Goal: Check status: Check status

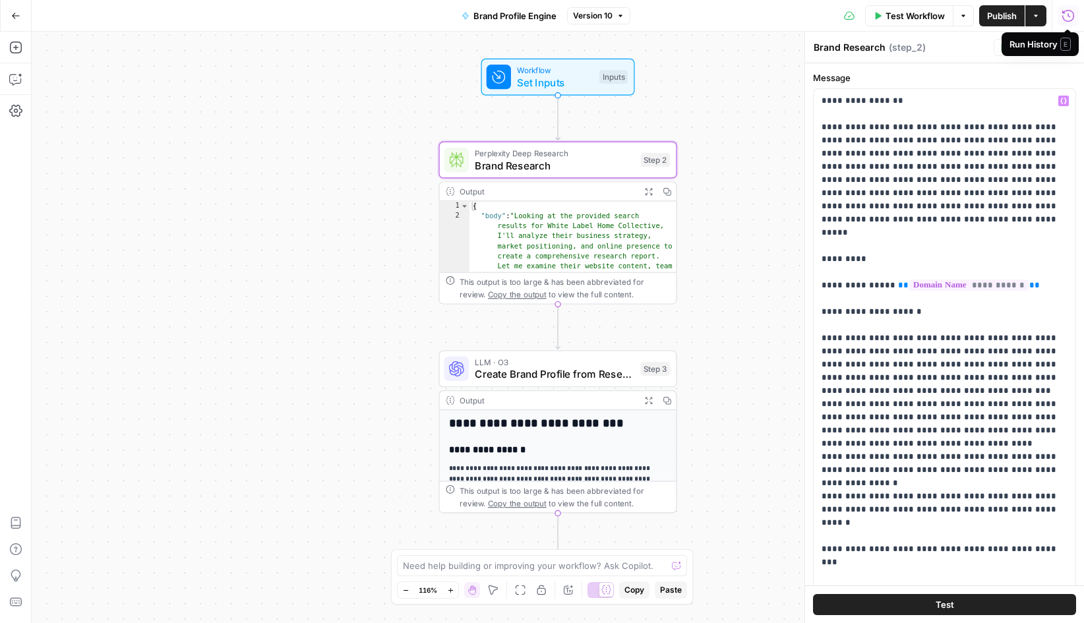
click at [1069, 15] on icon "button" at bounding box center [1068, 15] width 13 height 13
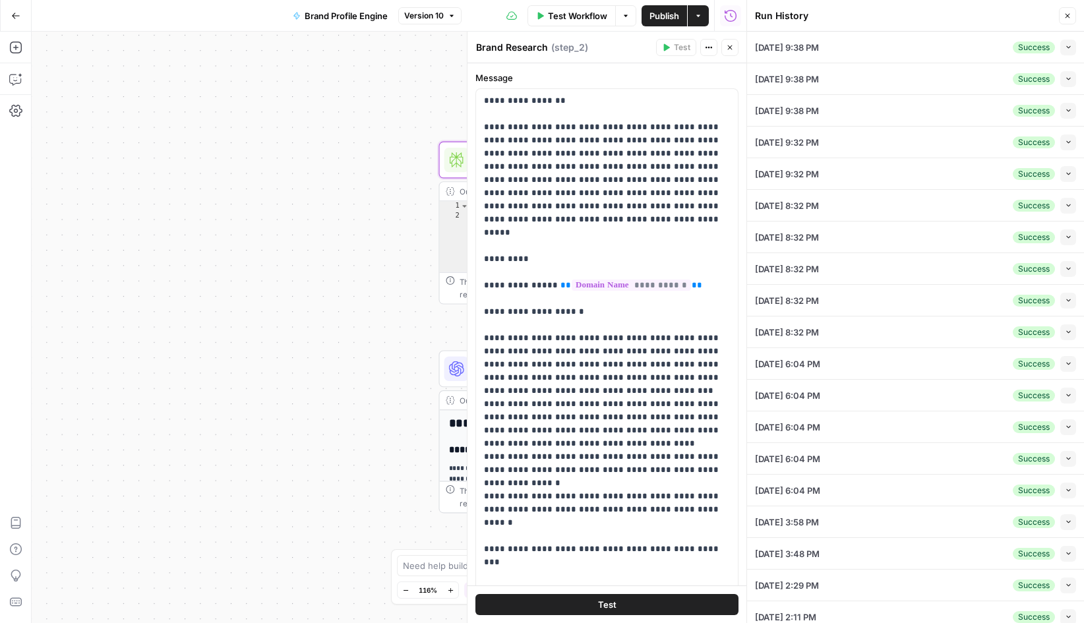
click at [1073, 45] on button "Collapse" at bounding box center [1069, 48] width 16 height 16
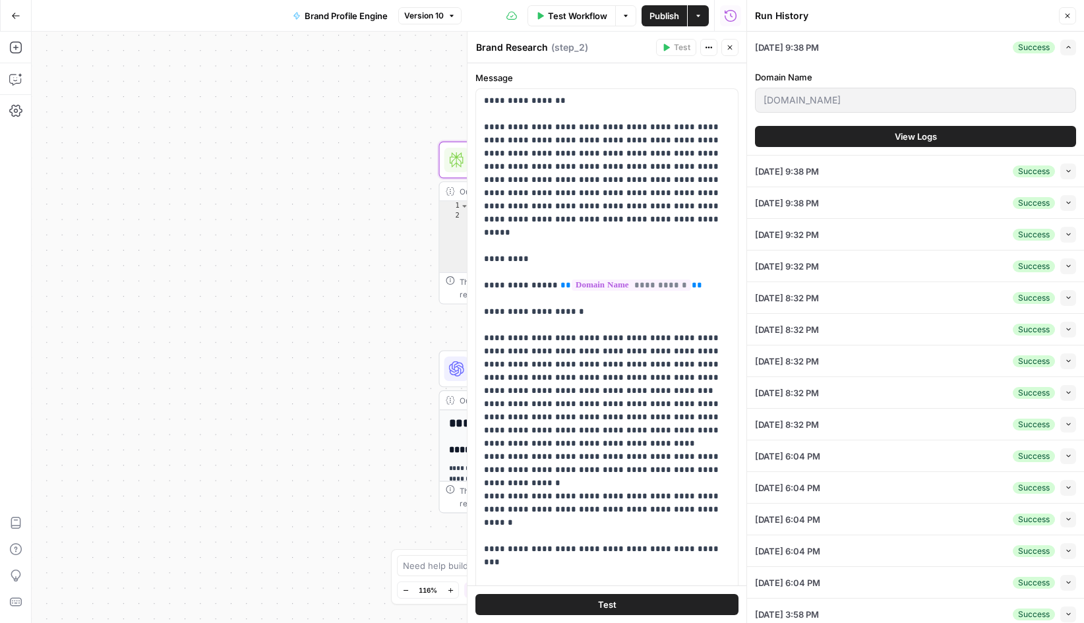
click at [922, 140] on span "View Logs" at bounding box center [916, 136] width 42 height 13
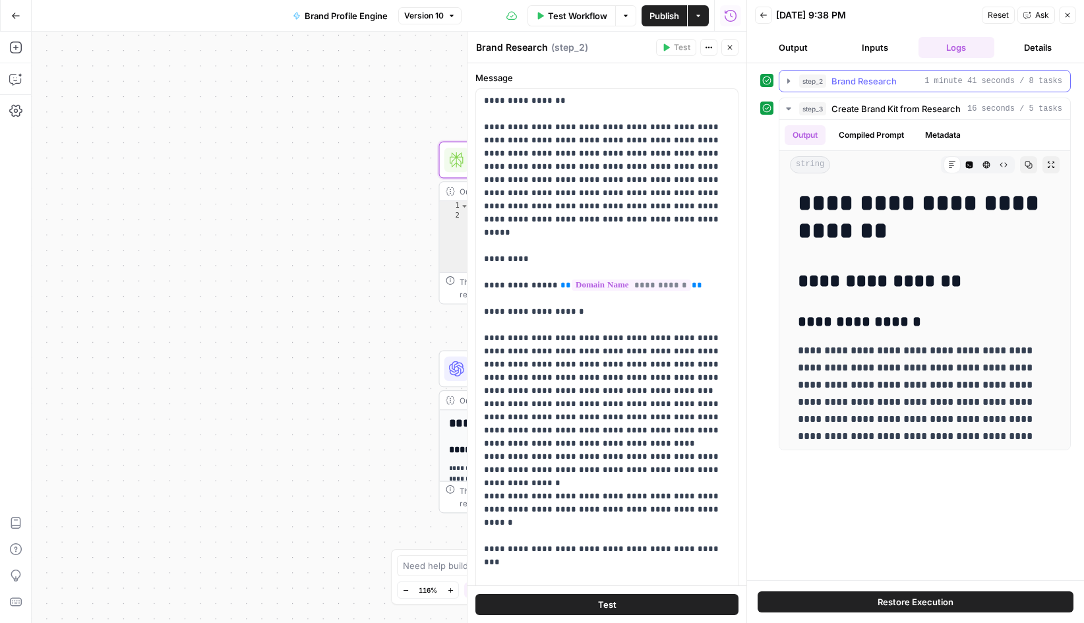
click at [786, 82] on icon "button" at bounding box center [789, 81] width 11 height 11
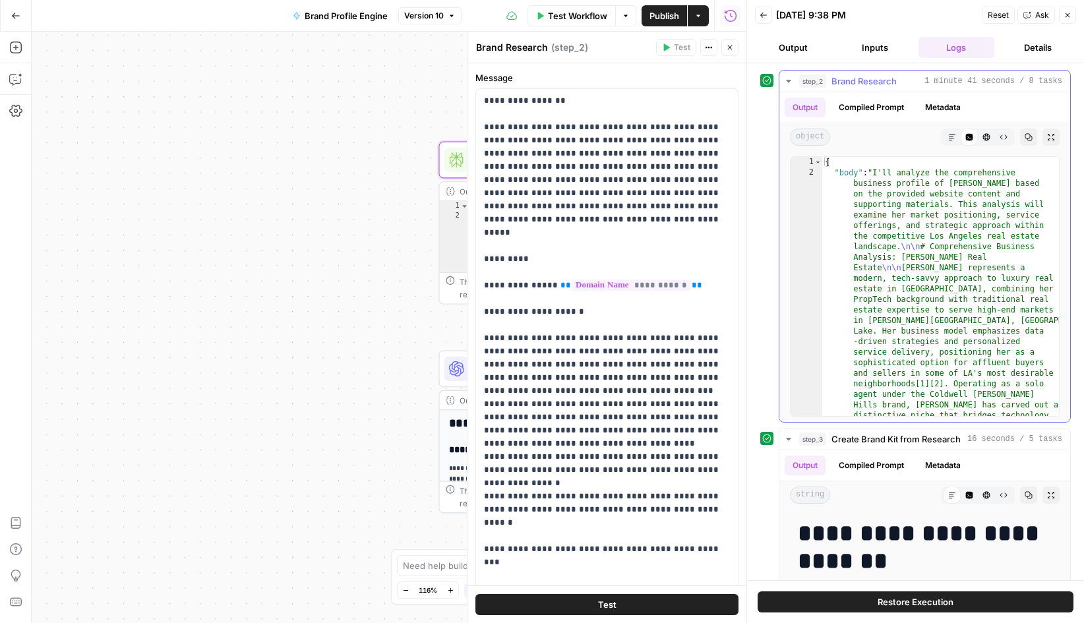
click at [944, 108] on button "Metadata" at bounding box center [943, 108] width 51 height 20
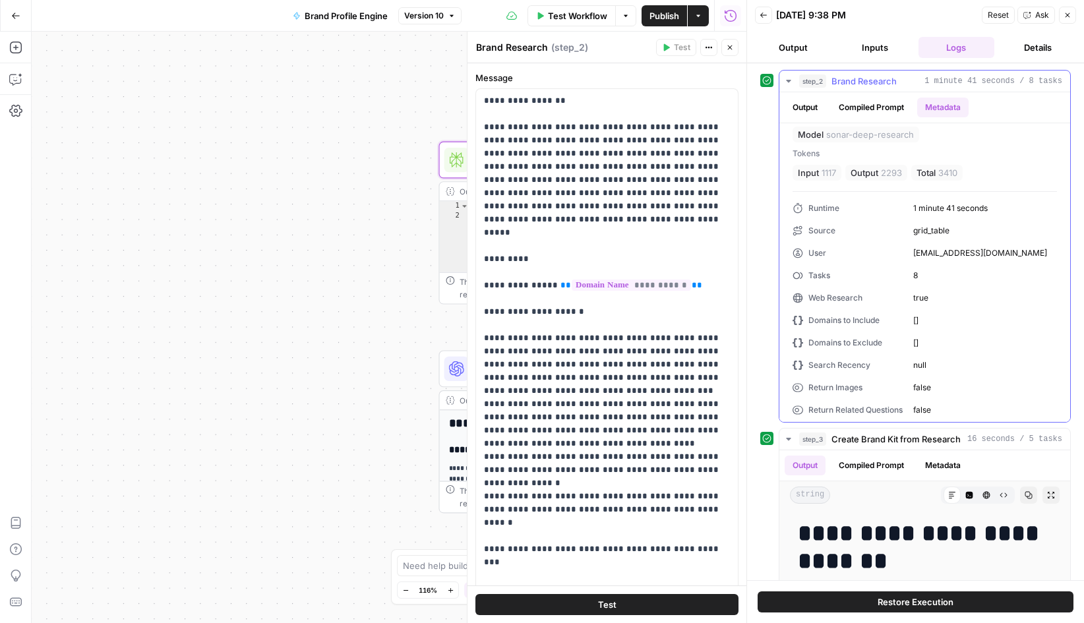
scroll to position [29, 0]
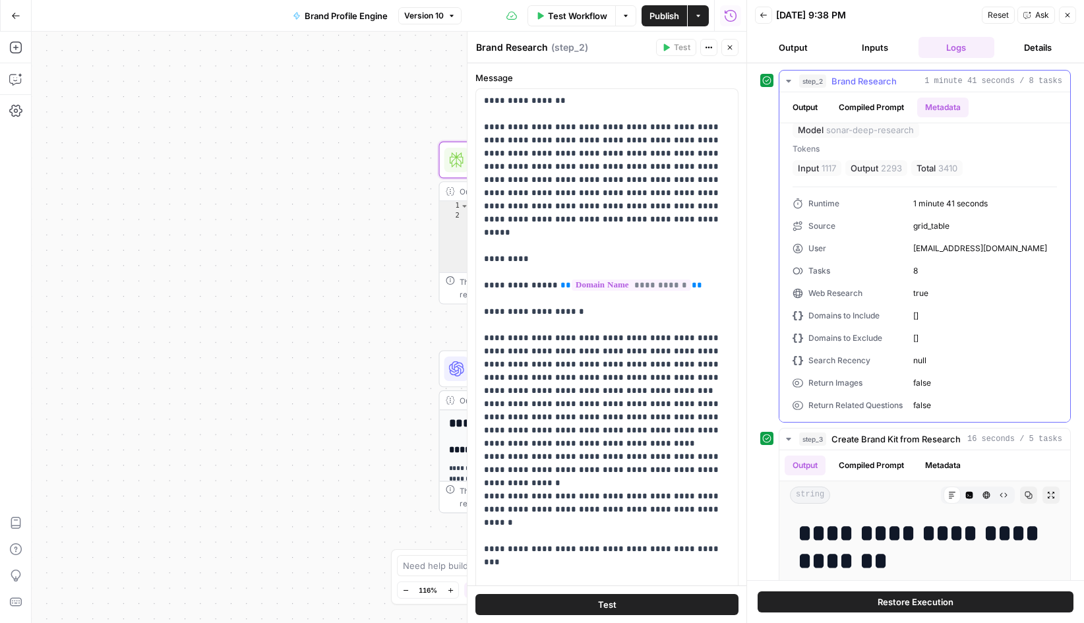
click at [788, 79] on icon "button" at bounding box center [789, 81] width 11 height 11
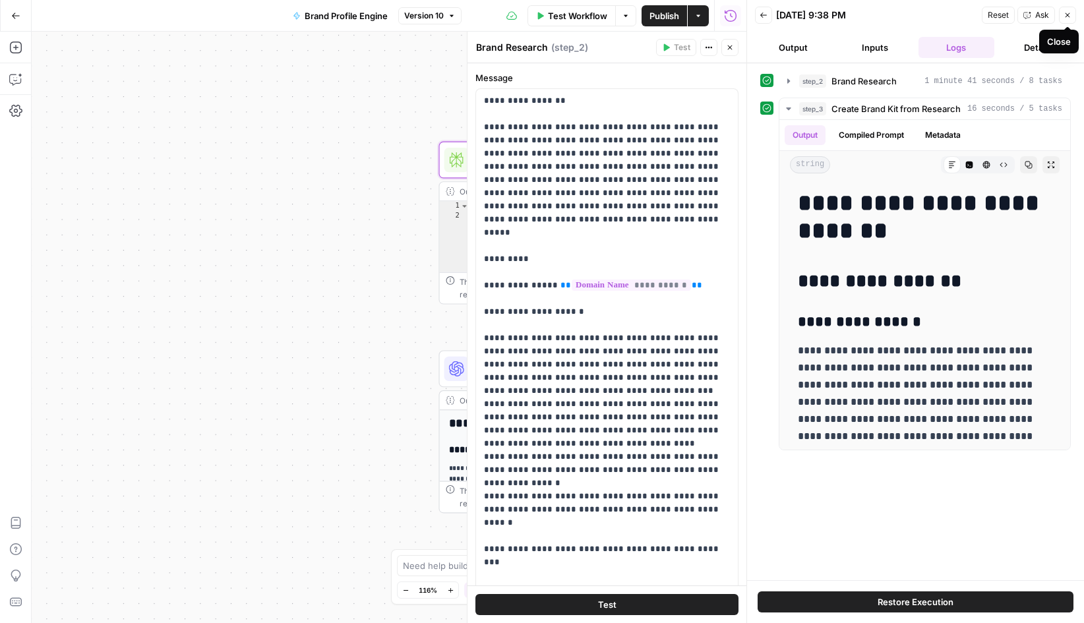
click at [765, 16] on icon "button" at bounding box center [764, 15] width 8 height 8
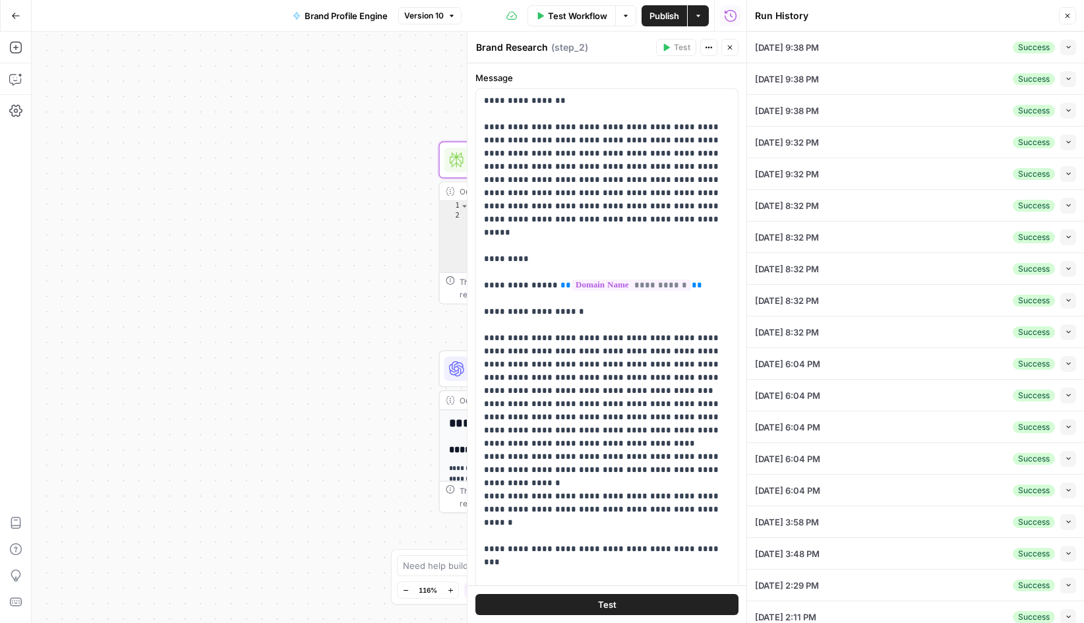
click at [1071, 142] on icon "button" at bounding box center [1068, 142] width 7 height 7
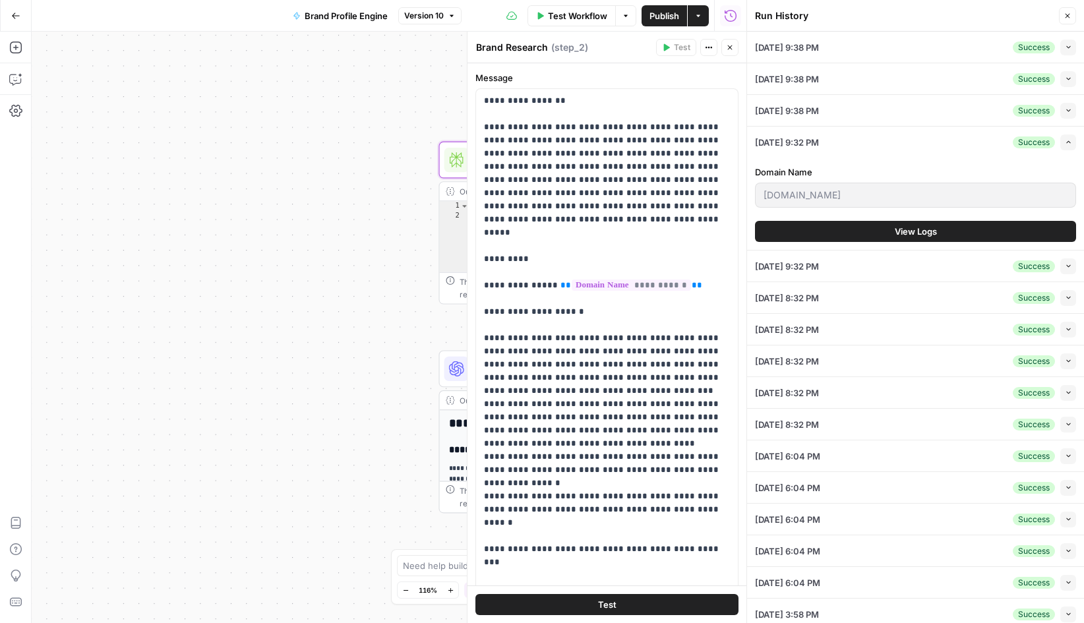
click at [927, 235] on span "View Logs" at bounding box center [916, 231] width 42 height 13
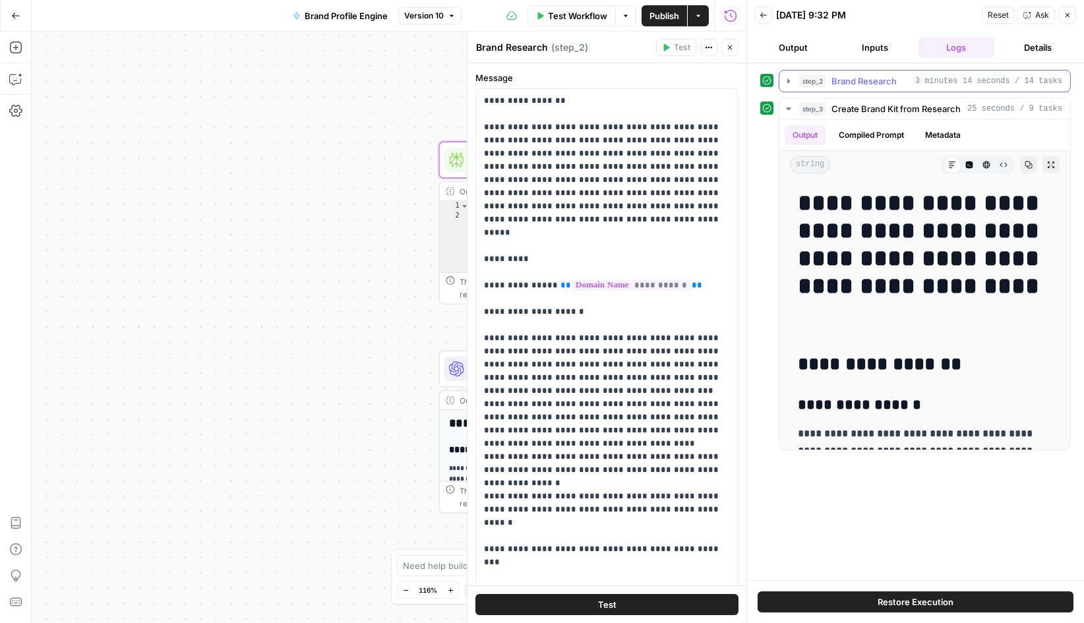
click at [784, 80] on icon "button" at bounding box center [789, 81] width 11 height 11
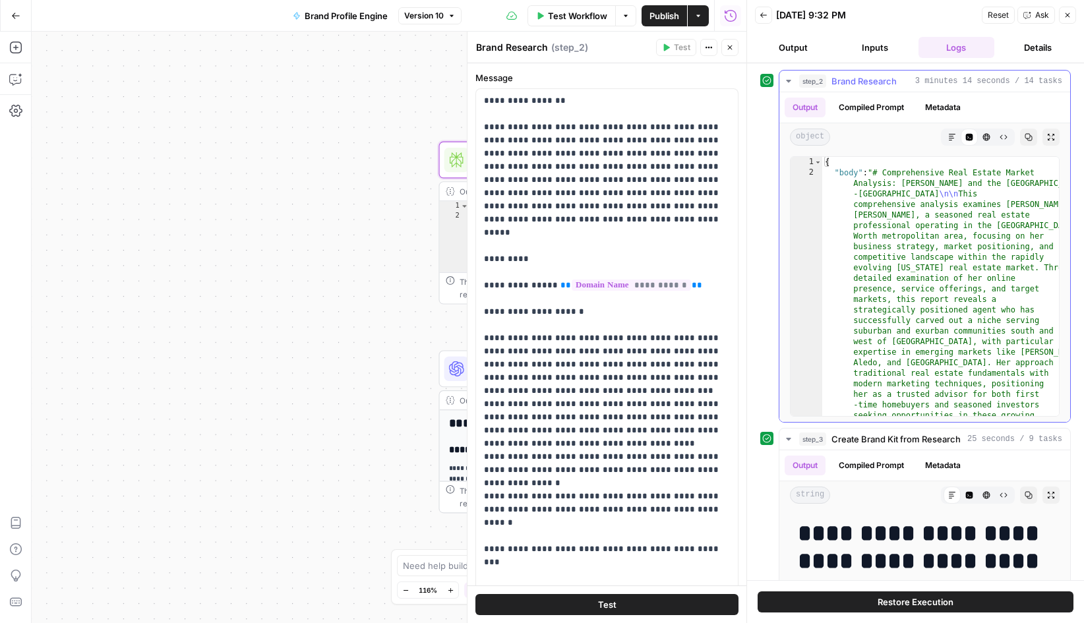
click at [936, 108] on button "Metadata" at bounding box center [943, 108] width 51 height 20
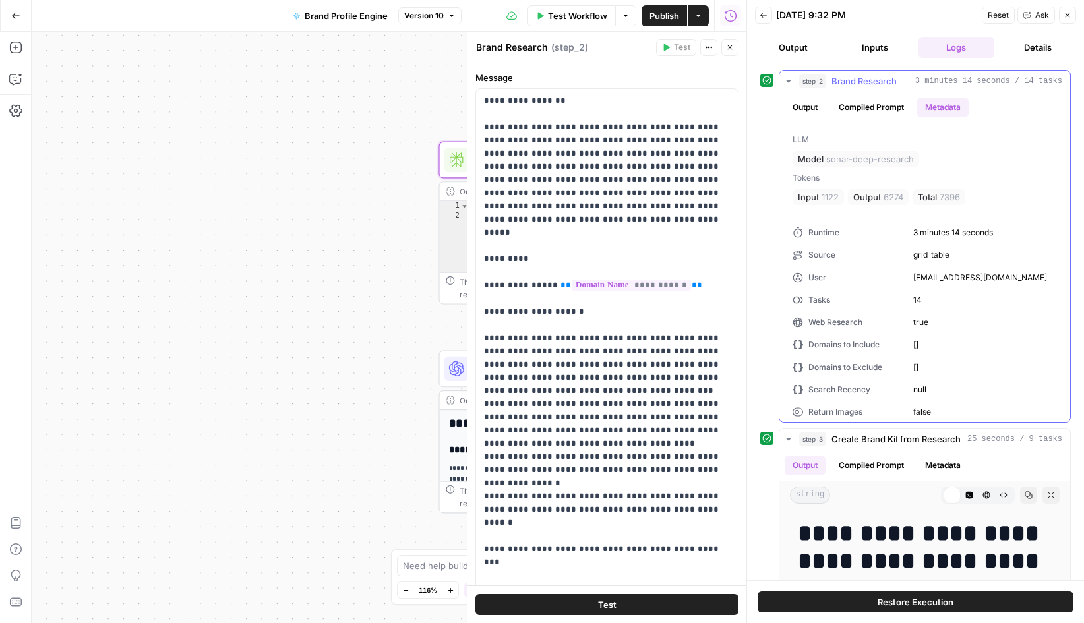
click at [883, 106] on button "Compiled Prompt" at bounding box center [871, 108] width 81 height 20
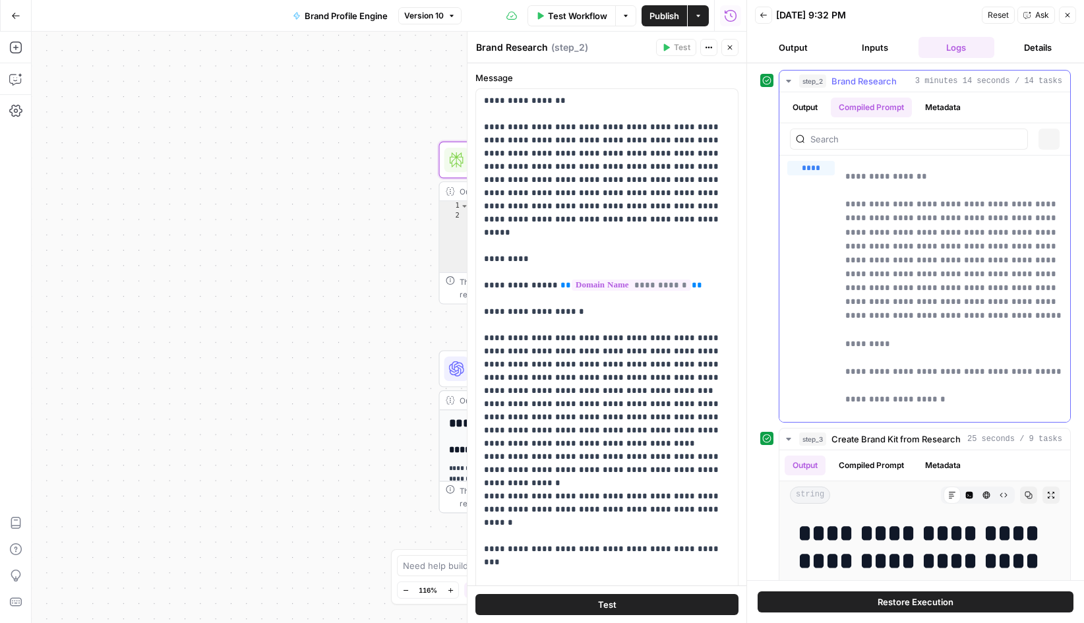
click at [807, 108] on button "Output" at bounding box center [805, 108] width 41 height 20
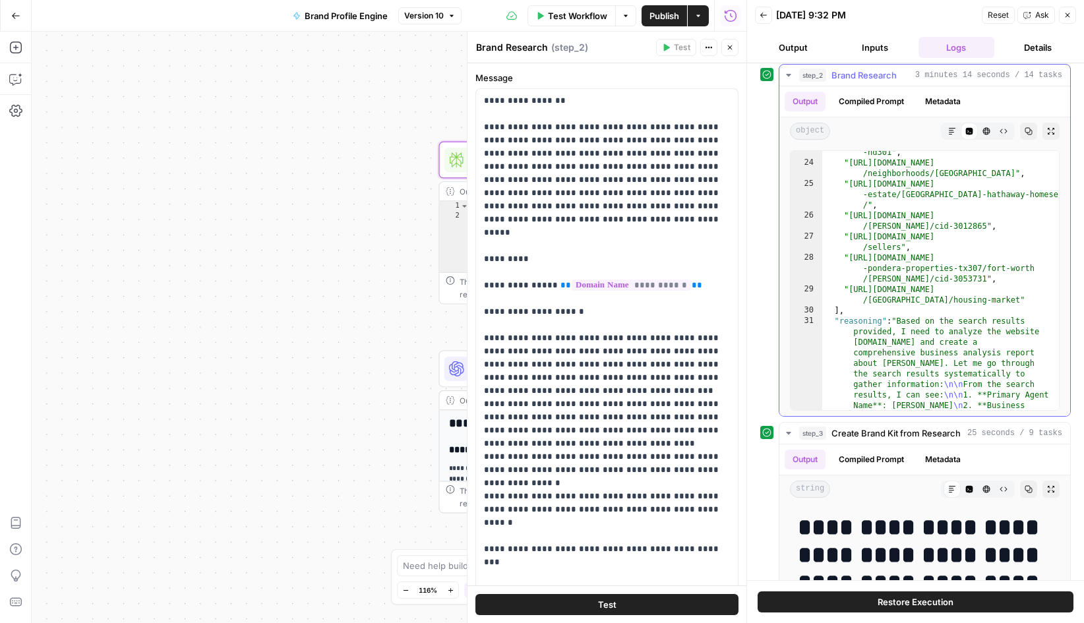
scroll to position [10654, 0]
click at [946, 102] on button "Metadata" at bounding box center [943, 102] width 51 height 20
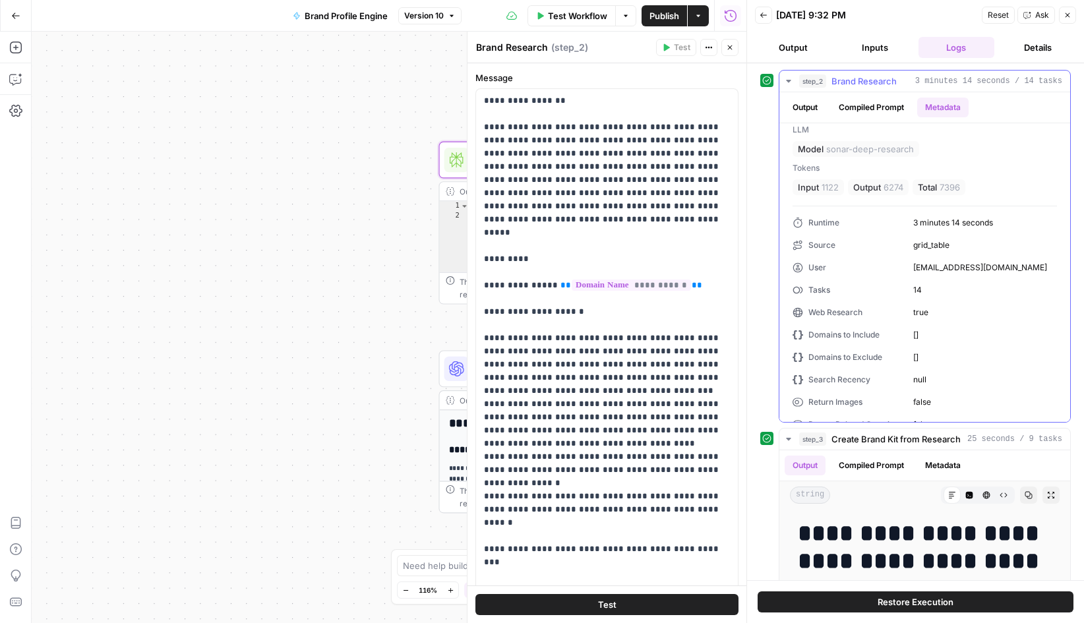
scroll to position [0, 0]
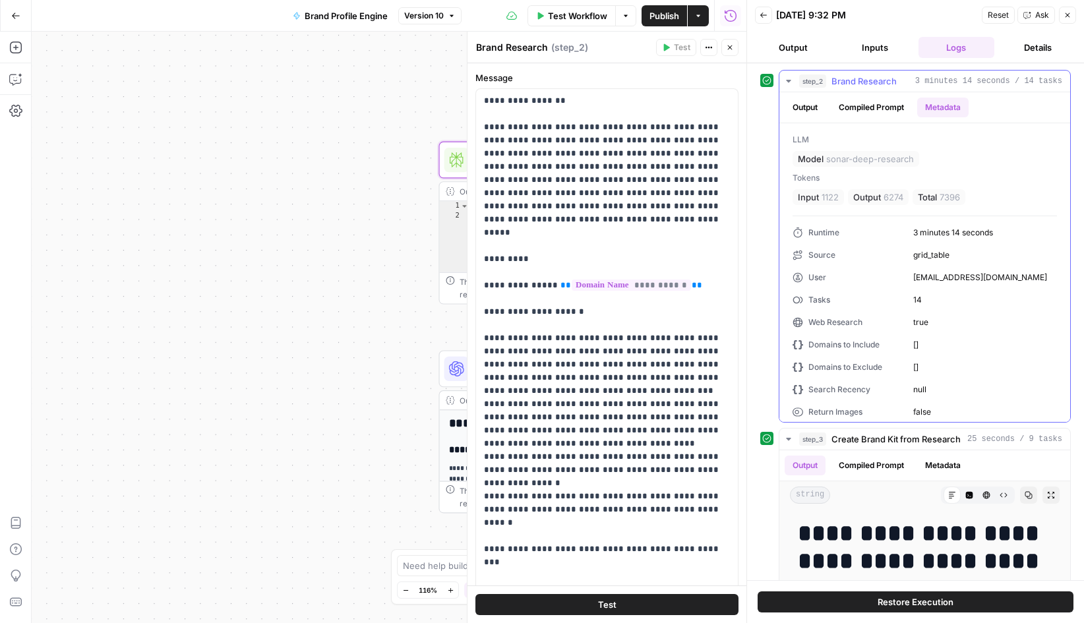
click at [881, 106] on button "Compiled Prompt" at bounding box center [871, 108] width 81 height 20
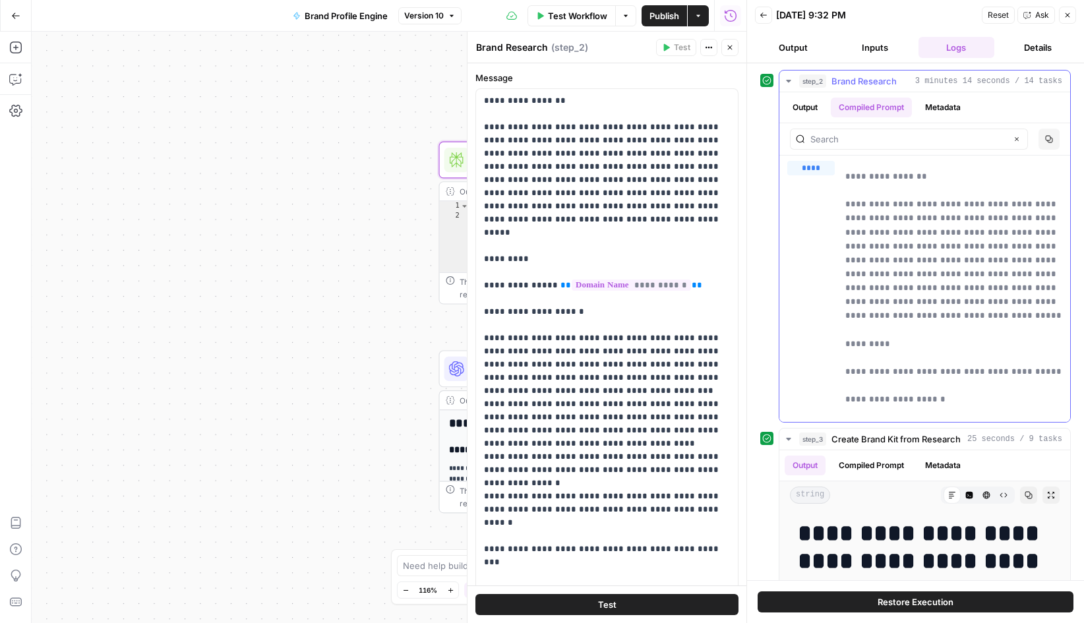
click at [807, 103] on button "Output" at bounding box center [805, 108] width 41 height 20
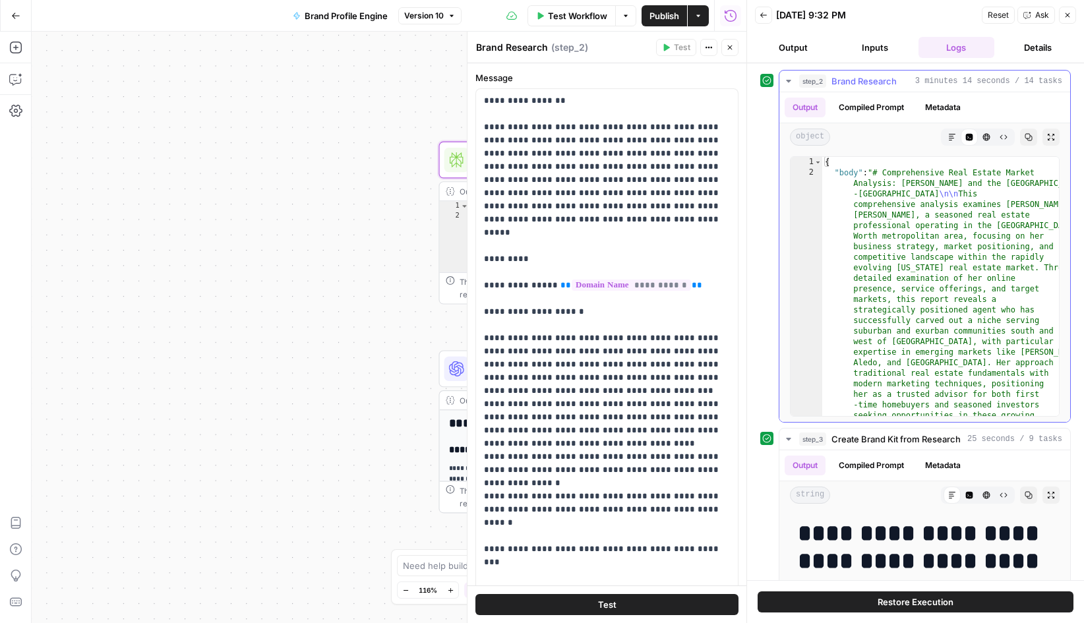
click at [873, 100] on button "Compiled Prompt" at bounding box center [871, 108] width 81 height 20
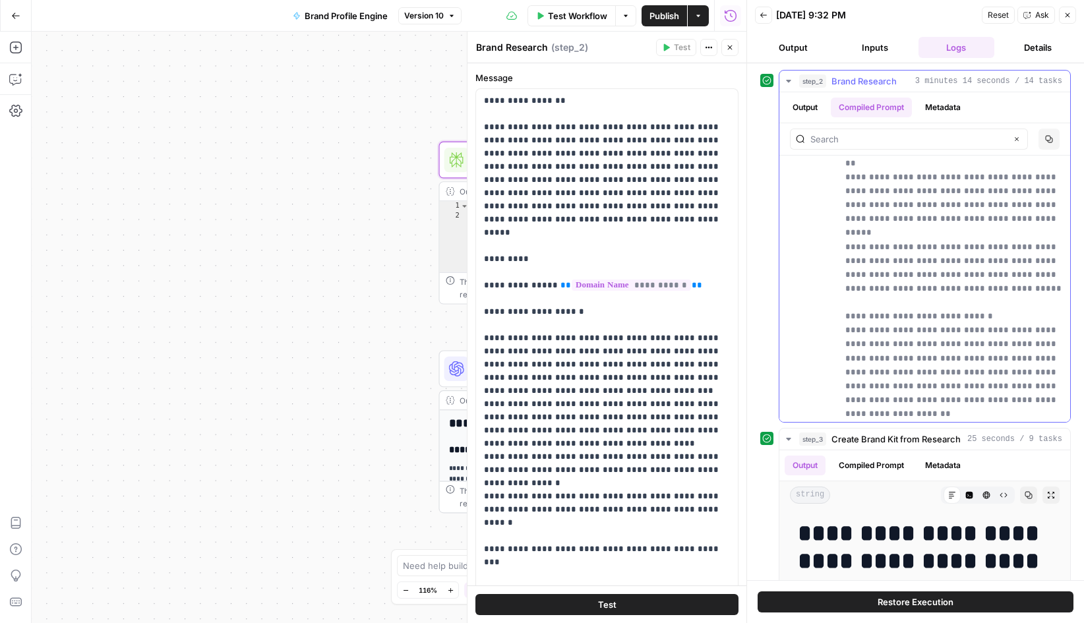
scroll to position [1318, 0]
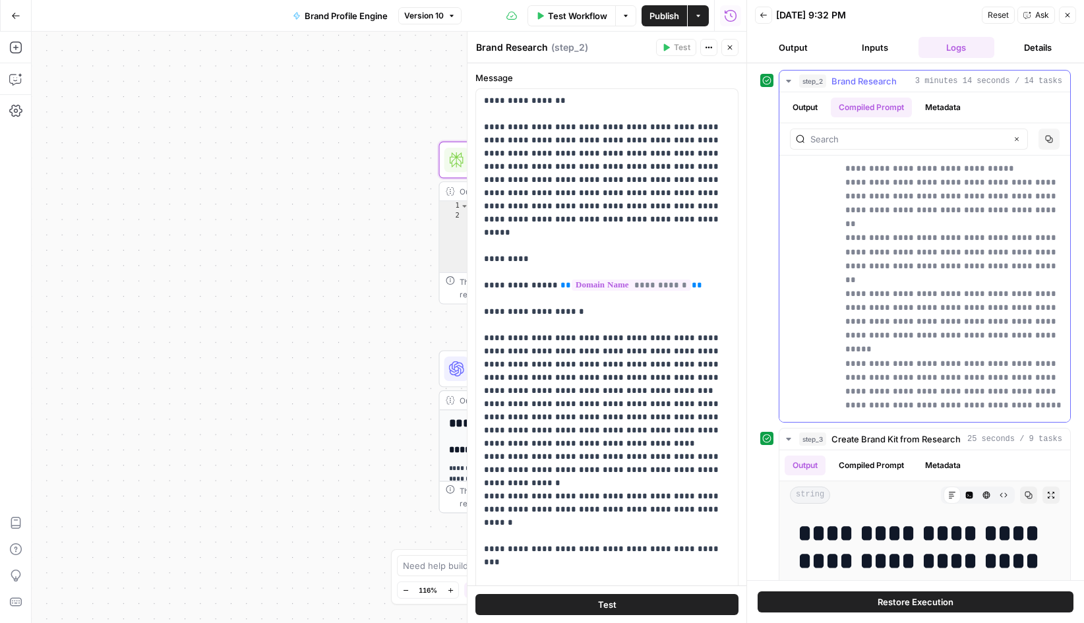
click at [805, 107] on button "Output" at bounding box center [805, 108] width 41 height 20
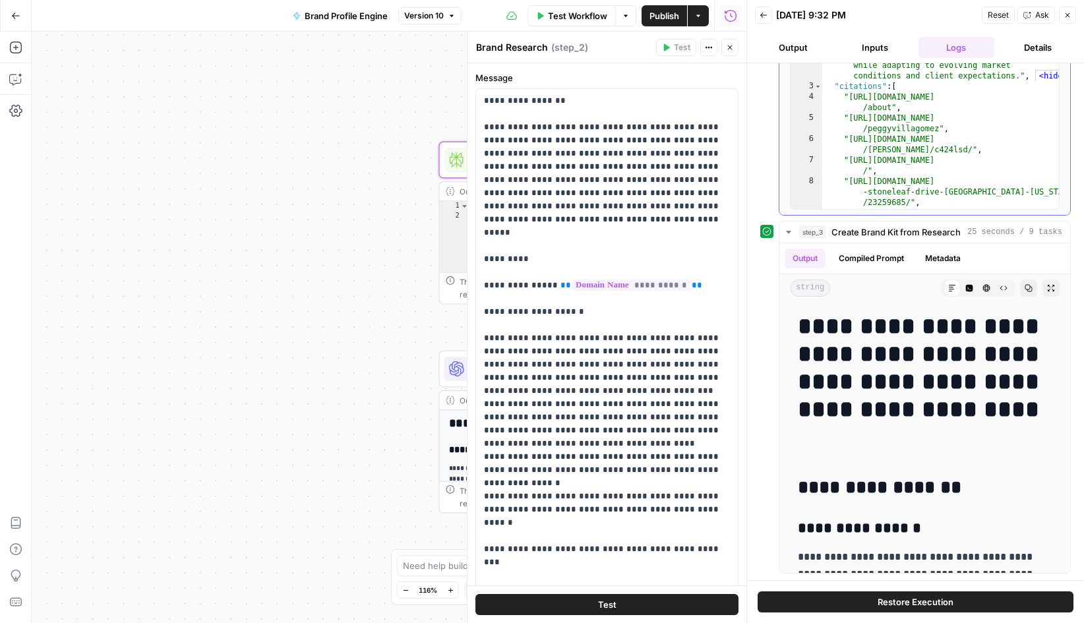
scroll to position [0, 0]
click at [765, 16] on icon "button" at bounding box center [764, 15] width 8 height 8
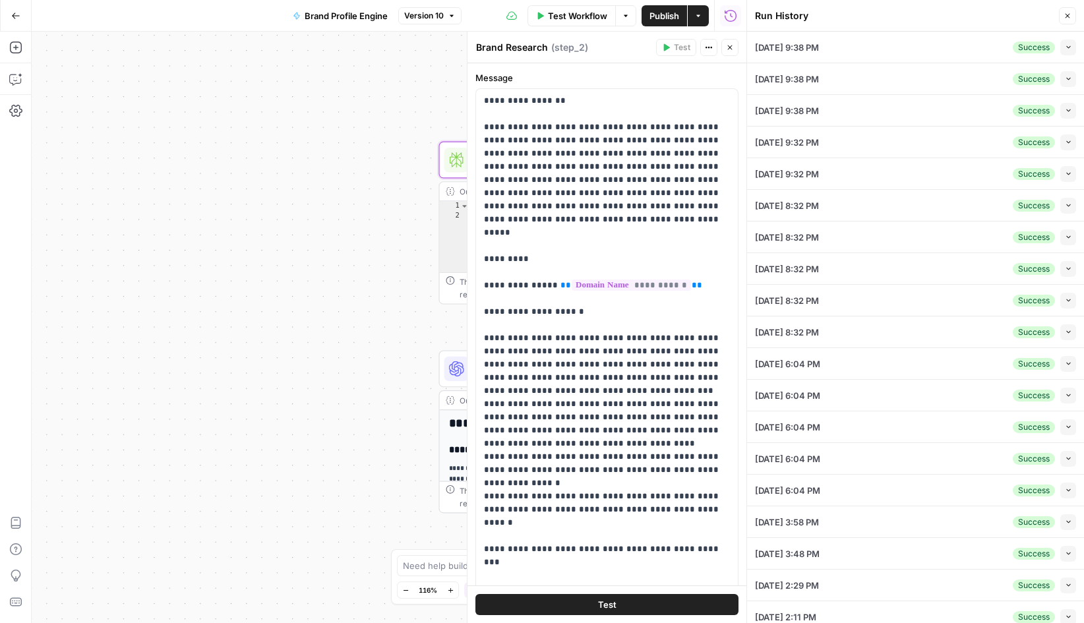
click at [1072, 175] on icon "button" at bounding box center [1068, 173] width 7 height 7
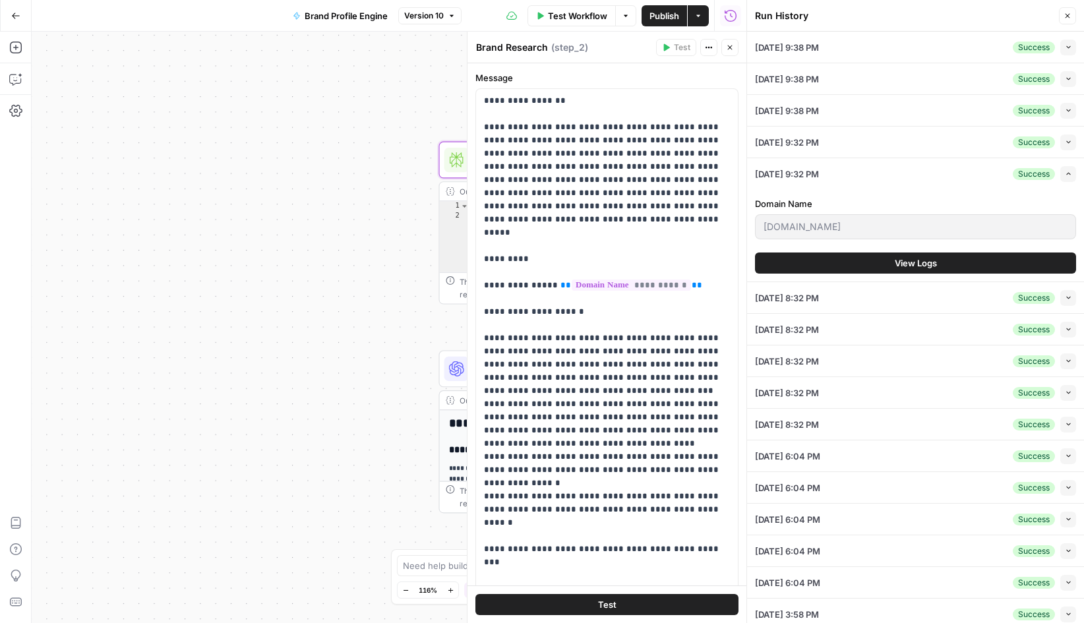
click at [917, 268] on span "View Logs" at bounding box center [916, 263] width 42 height 13
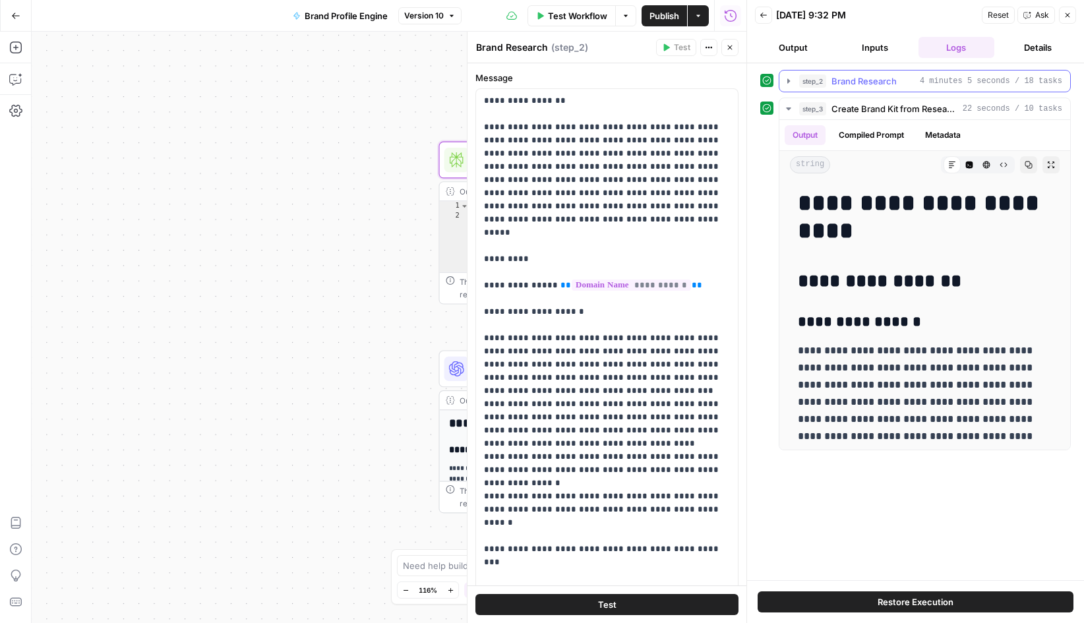
click at [784, 84] on icon "button" at bounding box center [789, 81] width 11 height 11
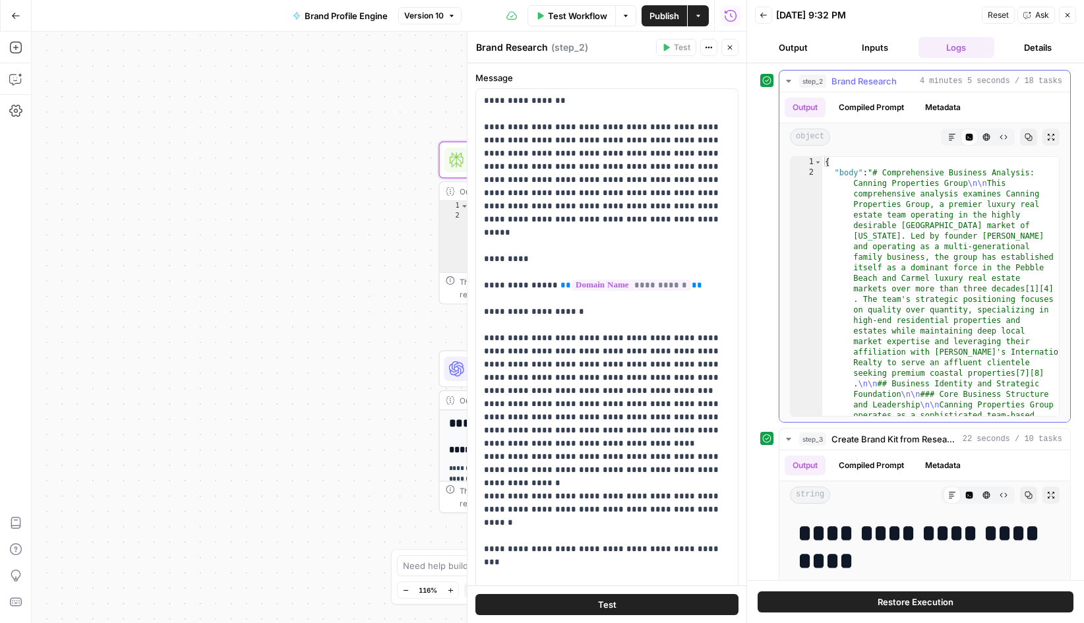
click at [950, 110] on button "Metadata" at bounding box center [943, 108] width 51 height 20
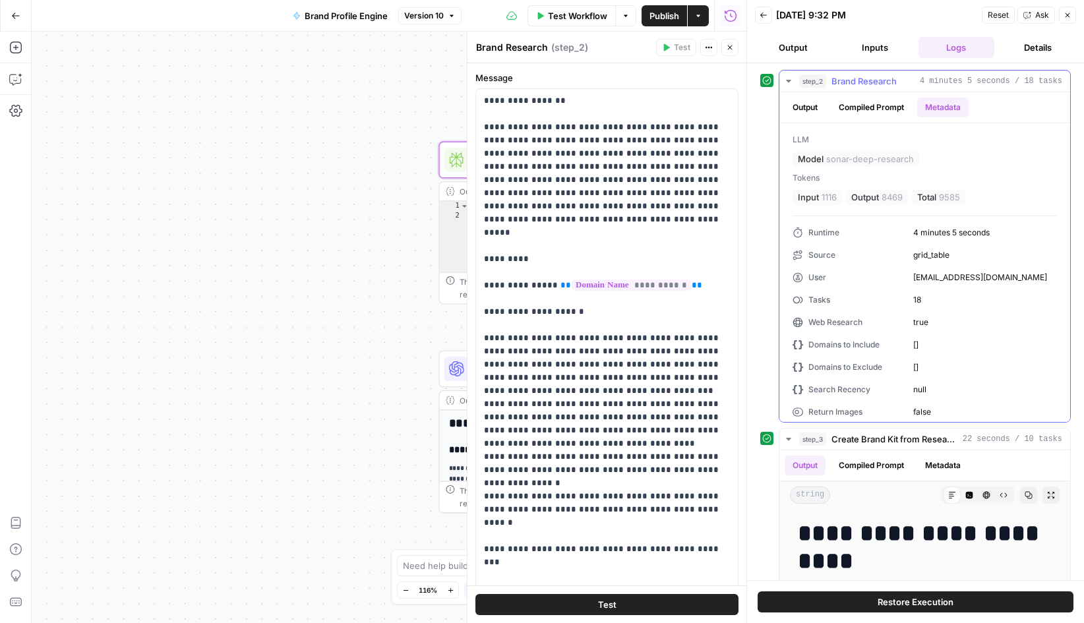
click at [807, 105] on button "Output" at bounding box center [805, 108] width 41 height 20
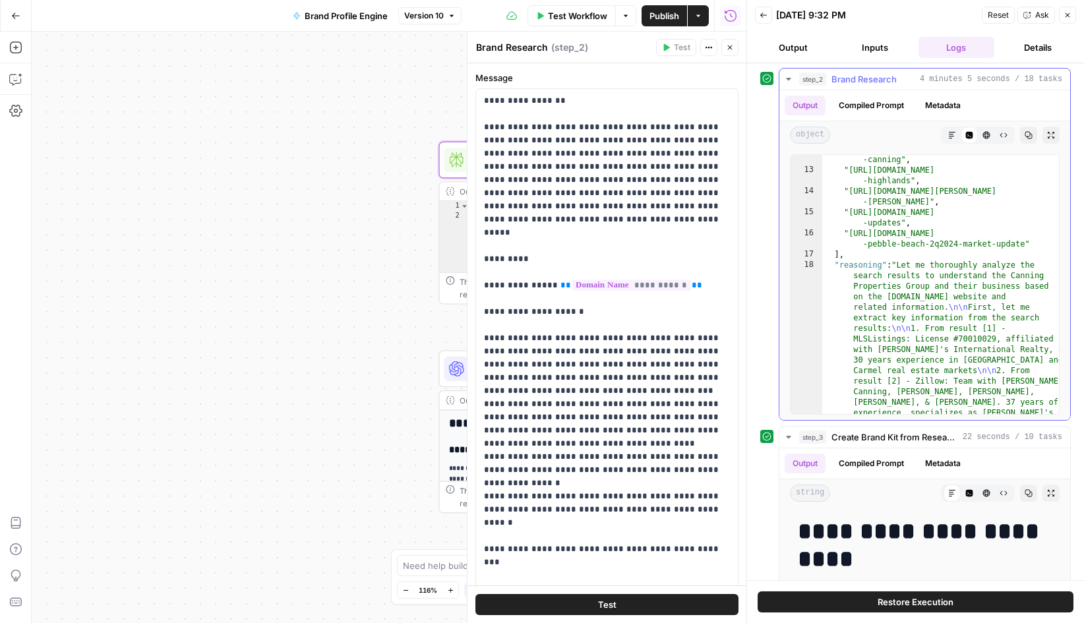
scroll to position [1, 0]
